Goal: Task Accomplishment & Management: Manage account settings

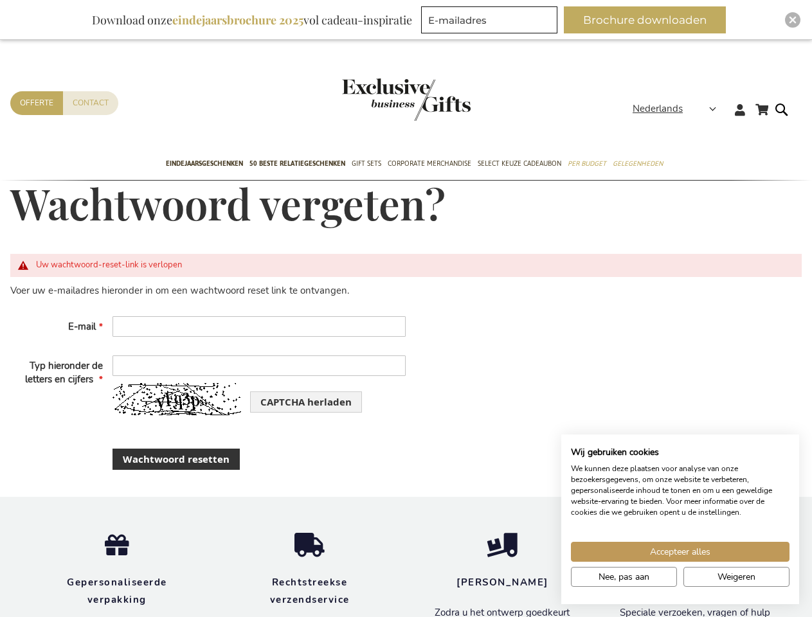
click at [405, 308] on fieldset "Voer uw e-mailadres hieronder in om een wachtwoord reset link te ontvangen. E-m…" at bounding box center [208, 353] width 396 height 138
click at [678, 109] on span "Nederlands" at bounding box center [657, 109] width 50 height 15
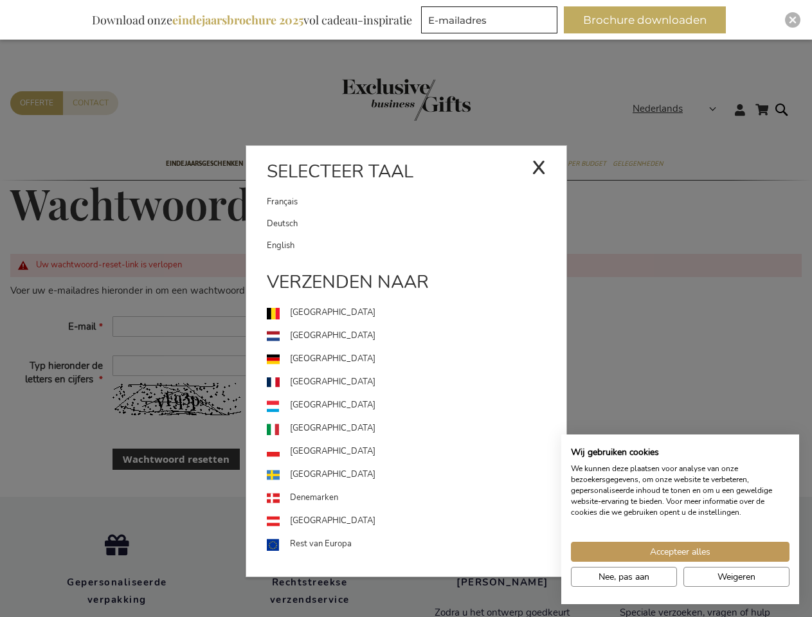
click at [632, 120] on div "Nederlands x Selecteer taal [DEMOGRAPHIC_DATA] Deutsch" at bounding box center [678, 111] width 92 height 19
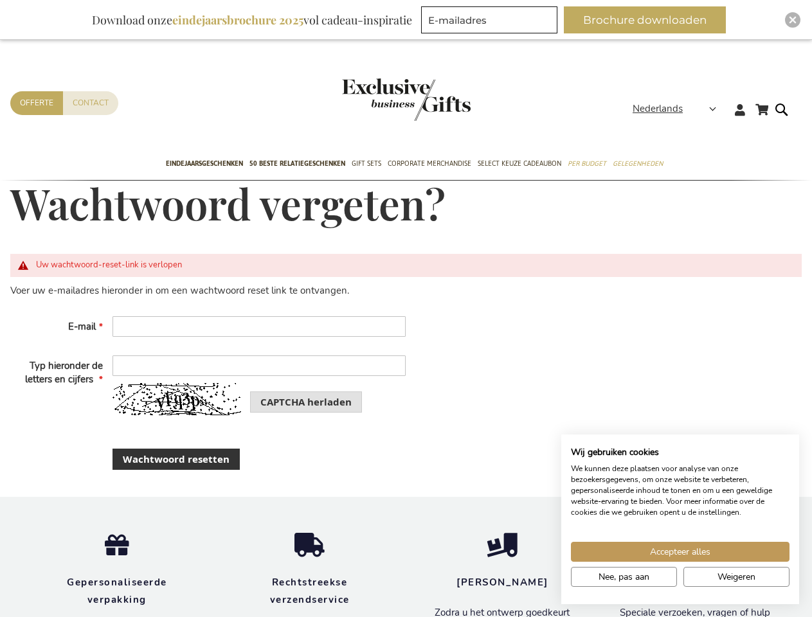
click at [259, 402] on button "CAPTCHA herladen" at bounding box center [306, 401] width 112 height 21
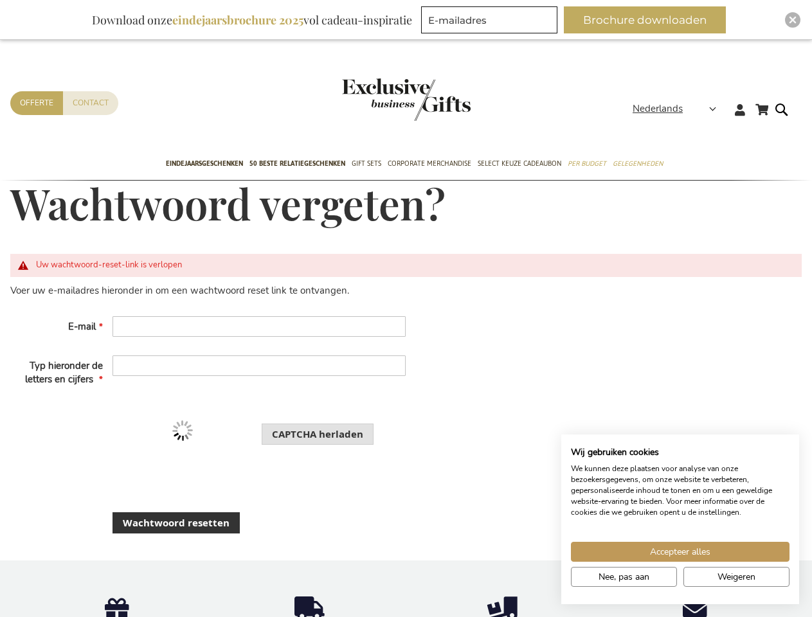
click at [650, 20] on button "Brochure downloaden" at bounding box center [645, 19] width 162 height 27
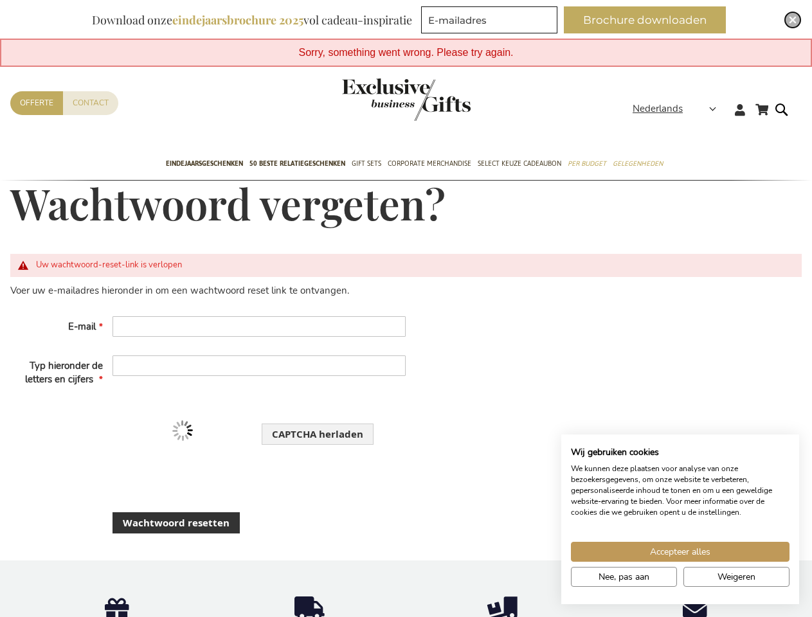
click at [792, 20] on img "Close" at bounding box center [793, 20] width 8 height 8
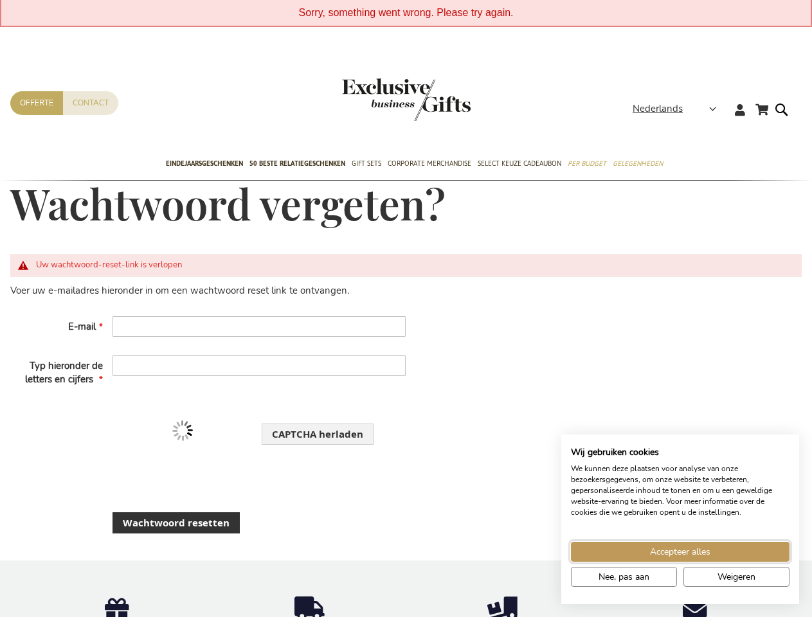
click at [680, 551] on span "Accepteer alles" at bounding box center [680, 551] width 60 height 13
